Goal: Transaction & Acquisition: Purchase product/service

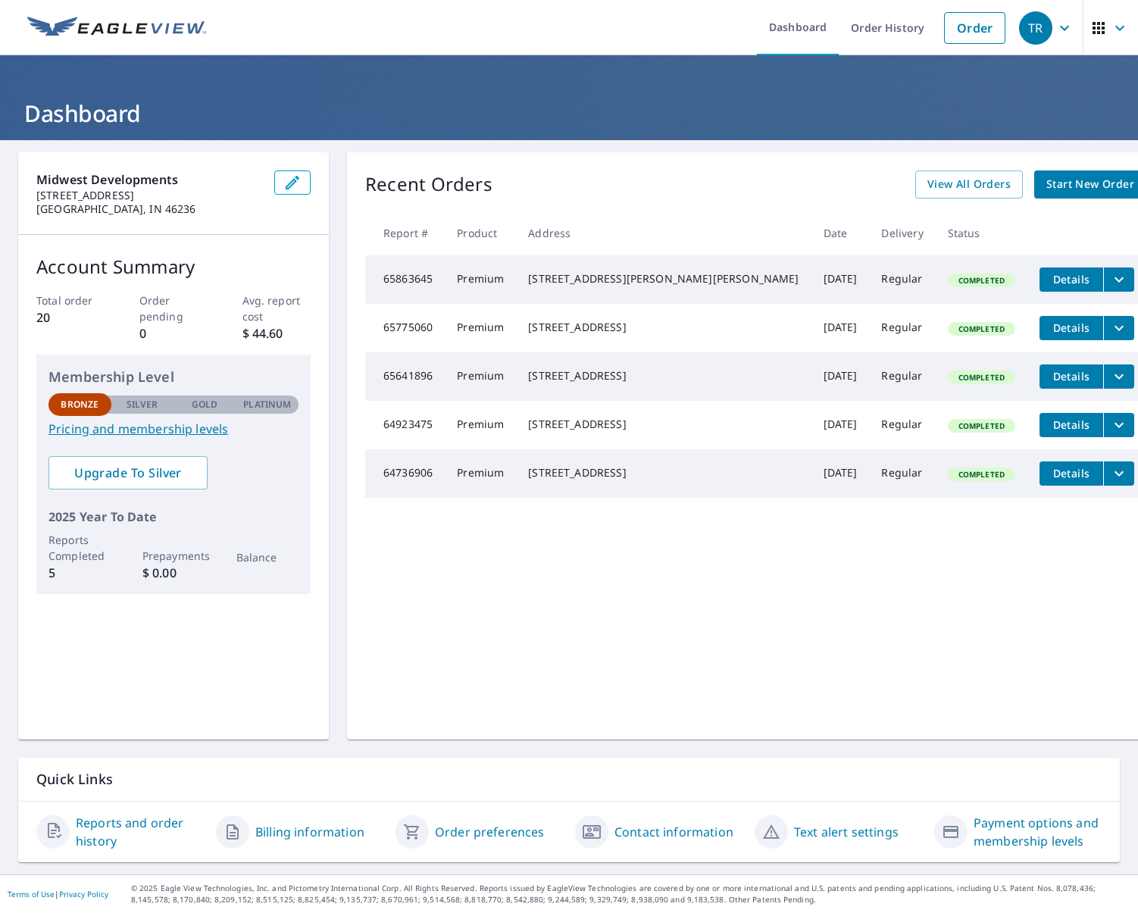
click at [1047, 183] on span "Start New Order" at bounding box center [1091, 184] width 88 height 19
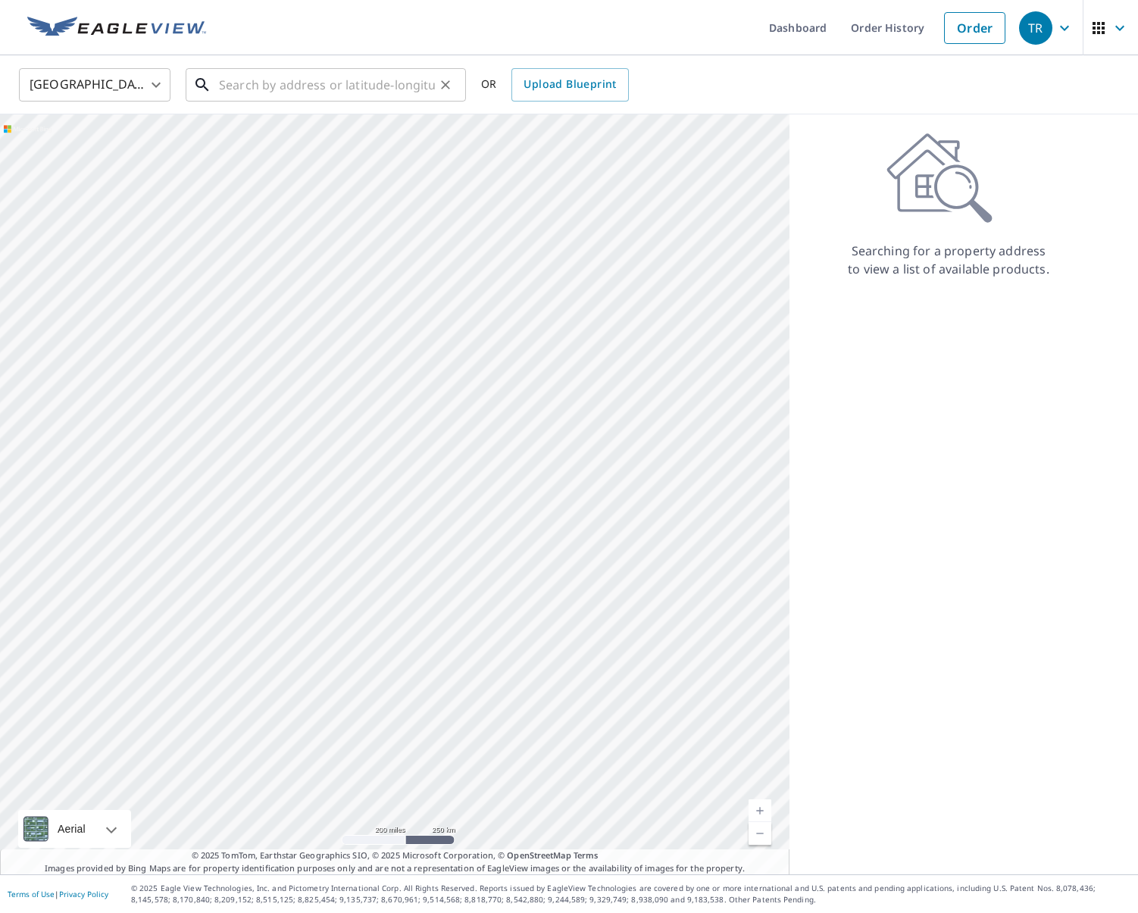
click at [336, 89] on input "text" at bounding box center [327, 85] width 216 height 42
paste input "[STREET_ADDRESS][PERSON_NAME]"
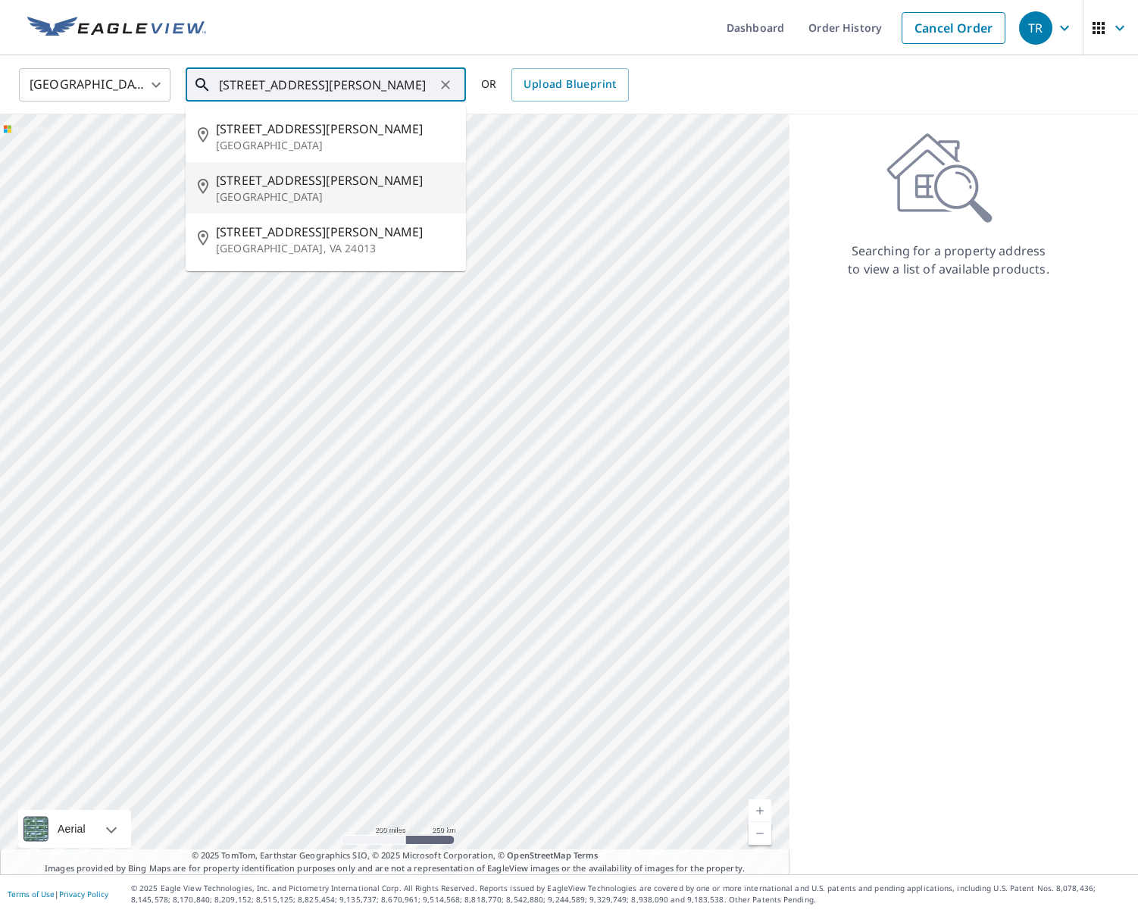
click at [303, 192] on p "[GEOGRAPHIC_DATA]" at bounding box center [335, 196] width 238 height 15
type input "[STREET_ADDRESS][PERSON_NAME]"
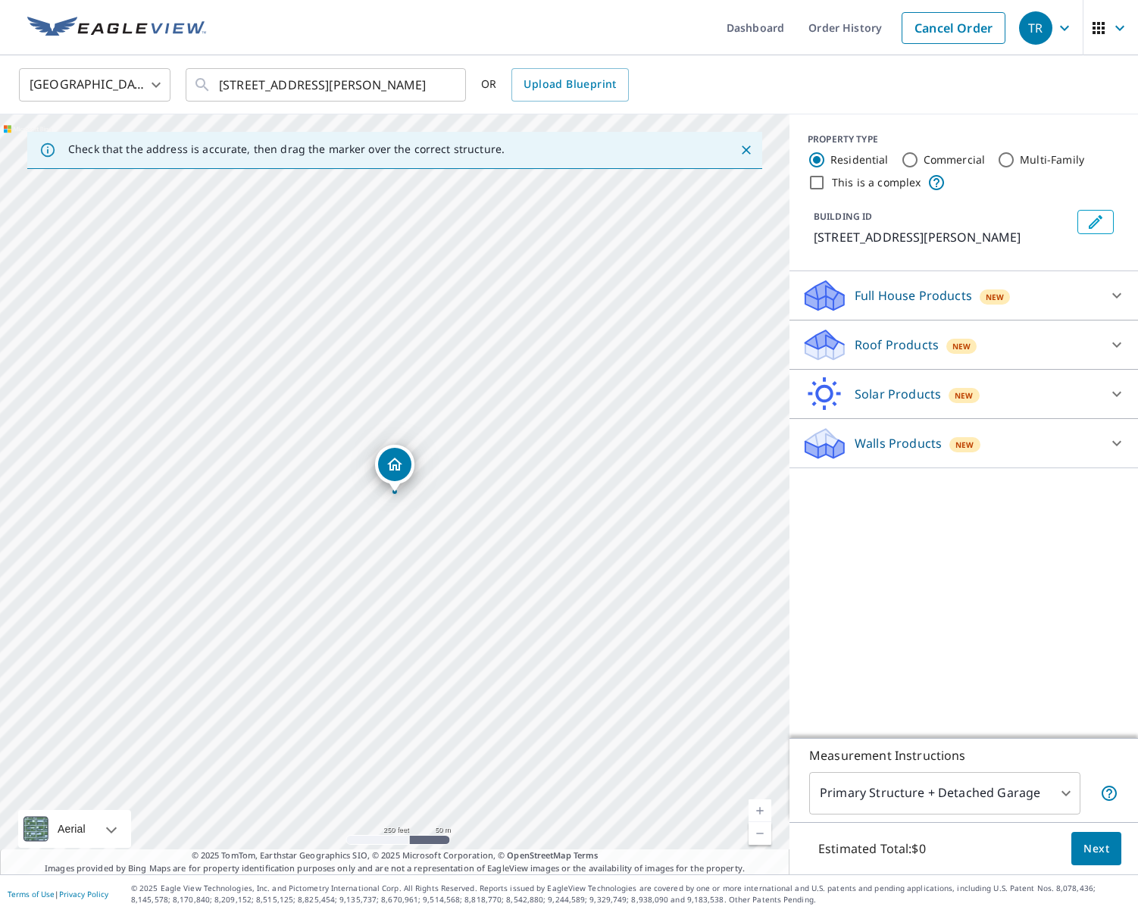
click at [825, 343] on icon at bounding box center [822, 339] width 33 height 19
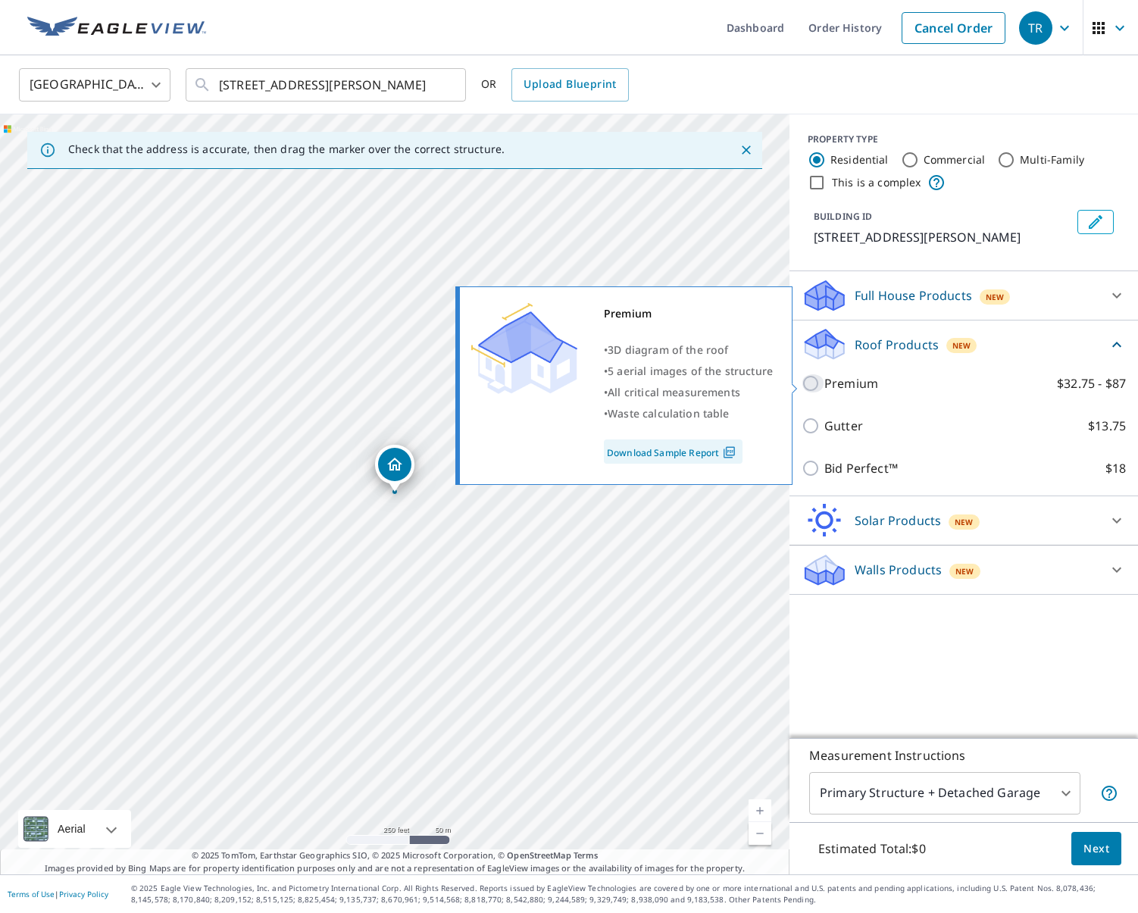
click at [810, 383] on input "Premium $32.75 - $87" at bounding box center [813, 383] width 23 height 18
checkbox input "true"
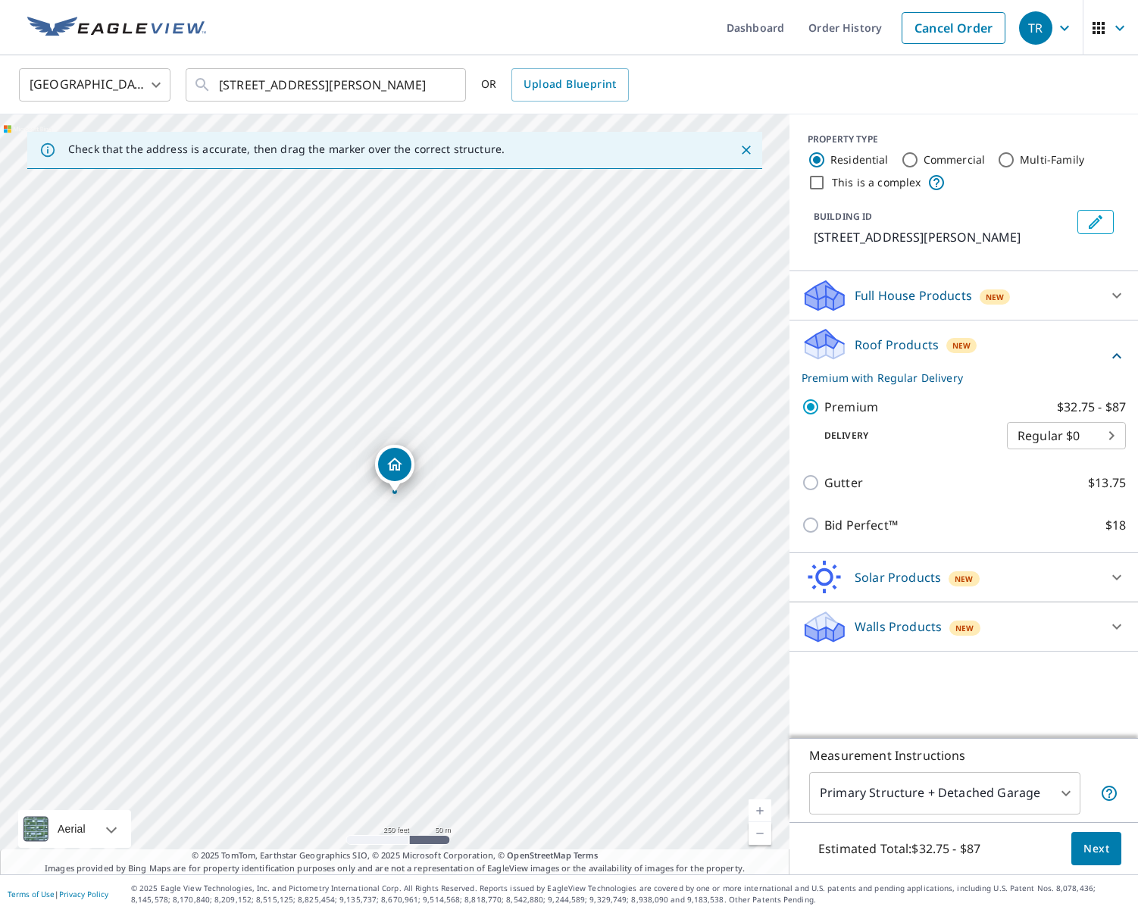
click at [1095, 847] on span "Next" at bounding box center [1097, 849] width 26 height 19
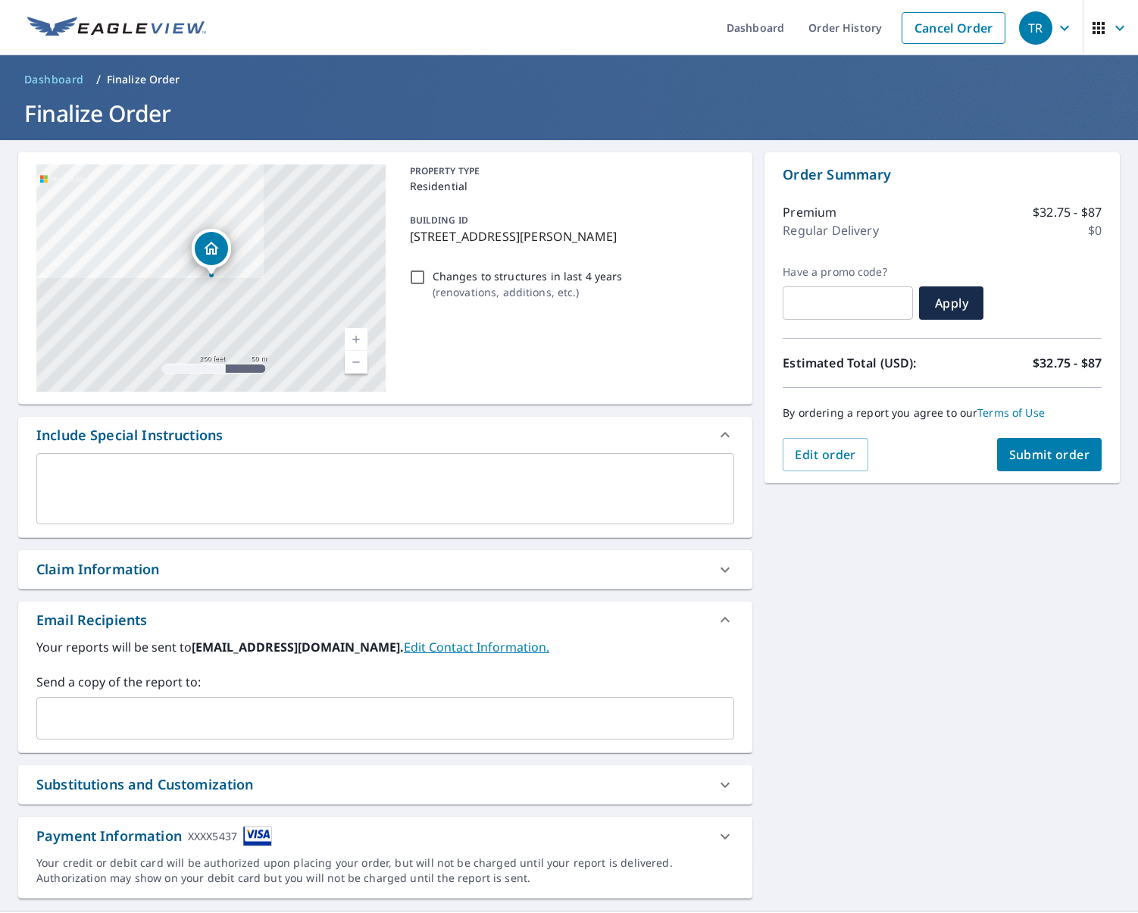
click at [1056, 457] on span "Submit order" at bounding box center [1049, 454] width 81 height 17
